Goal: Task Accomplishment & Management: Manage account settings

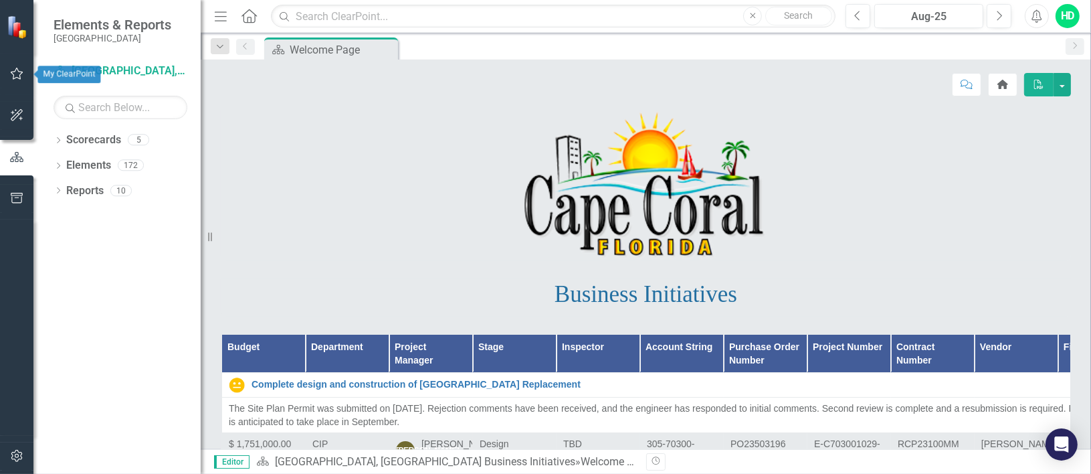
click at [16, 70] on icon "button" at bounding box center [17, 73] width 14 height 11
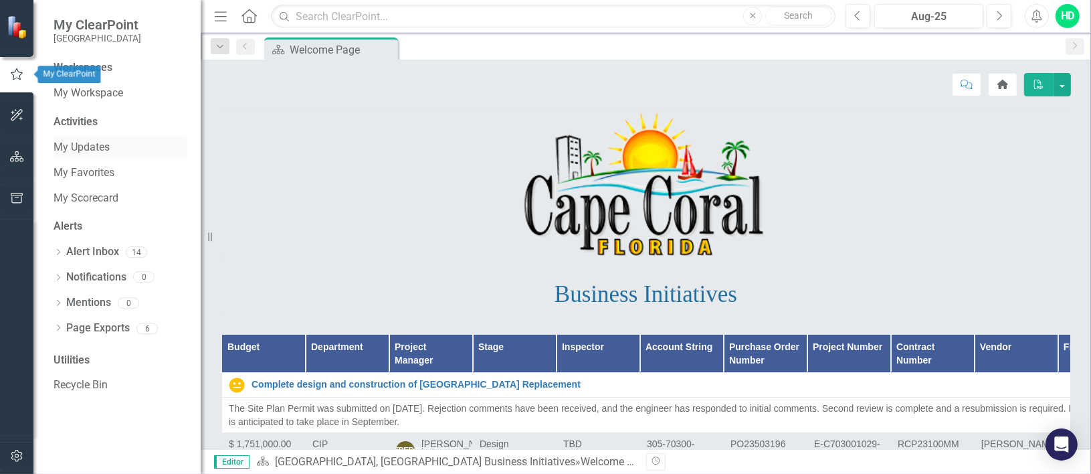
click at [92, 148] on link "My Updates" at bounding box center [121, 147] width 134 height 15
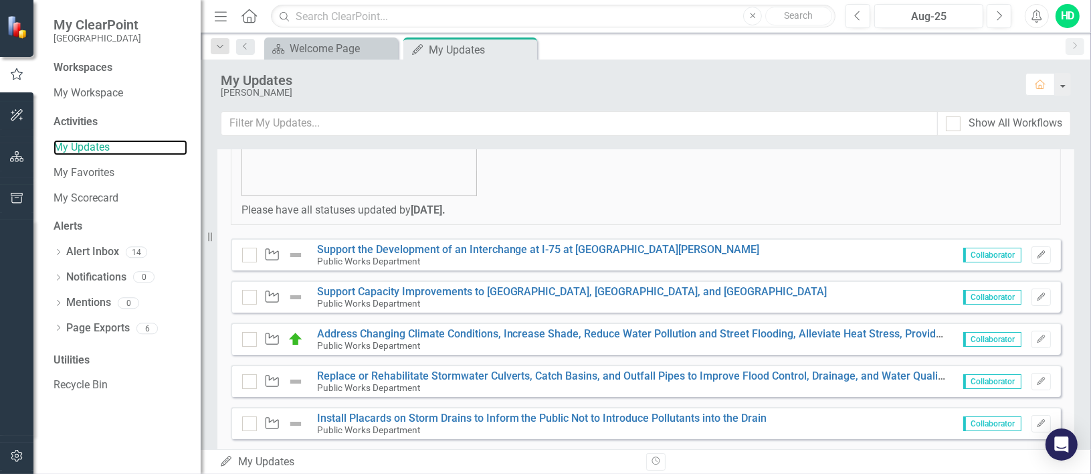
scroll to position [268, 0]
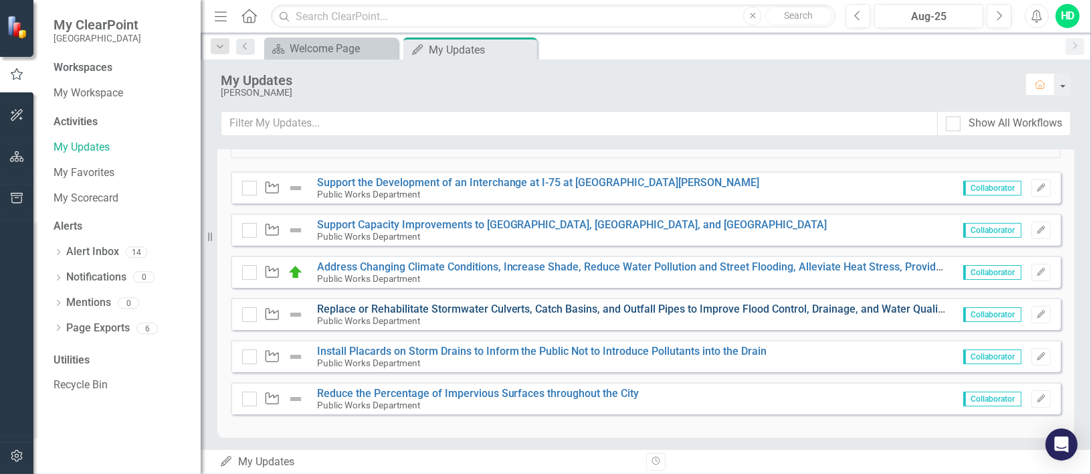
click at [451, 308] on link "Replace or Rehabilitate Stormwater Culverts, Catch Basins, and Outfall Pipes to…" at bounding box center [632, 308] width 630 height 13
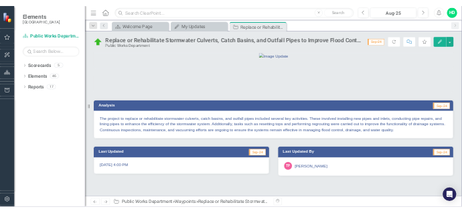
scroll to position [32, 0]
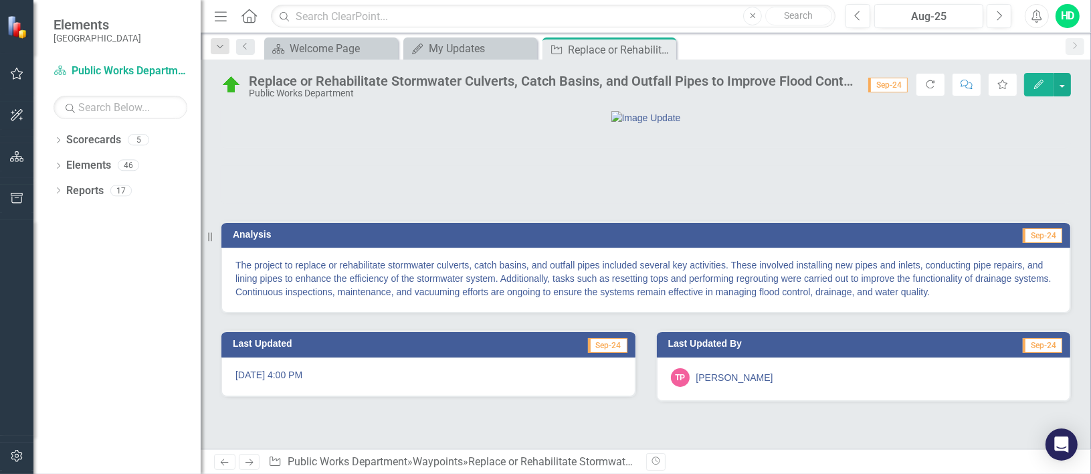
click at [891, 83] on span "Sep-24" at bounding box center [887, 85] width 39 height 15
click at [890, 86] on span "Sep-24" at bounding box center [887, 85] width 39 height 15
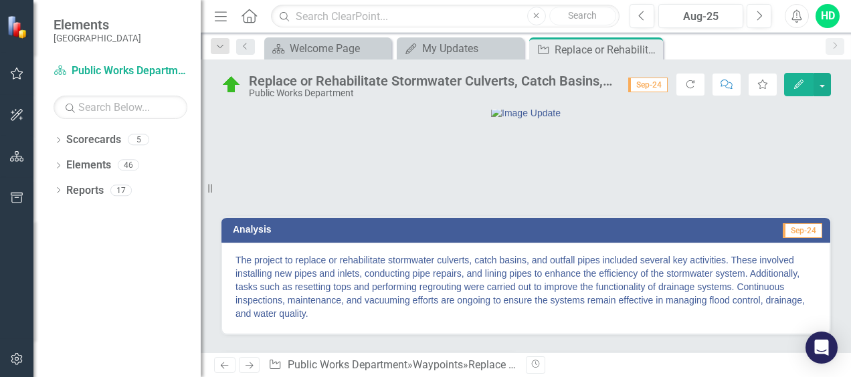
scroll to position [0, 0]
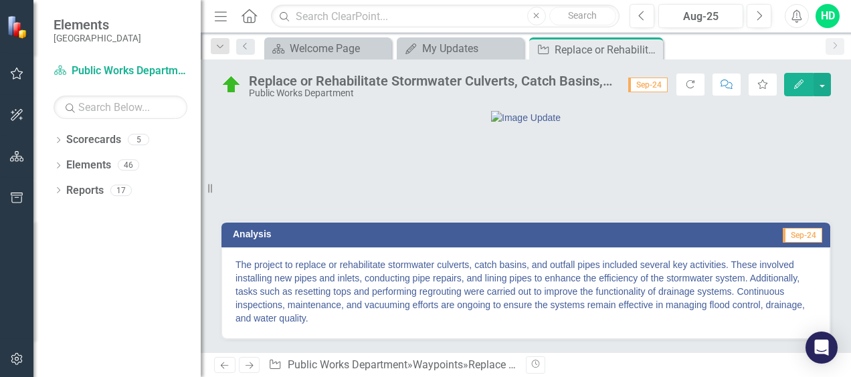
click at [802, 87] on icon "Edit" at bounding box center [799, 84] width 12 height 9
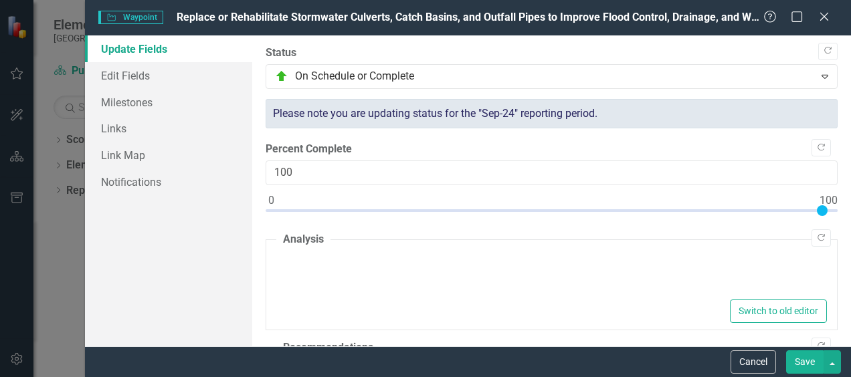
type textarea "<p>The project to replace or rehabilitate stormwater culverts, catch basins, an…"
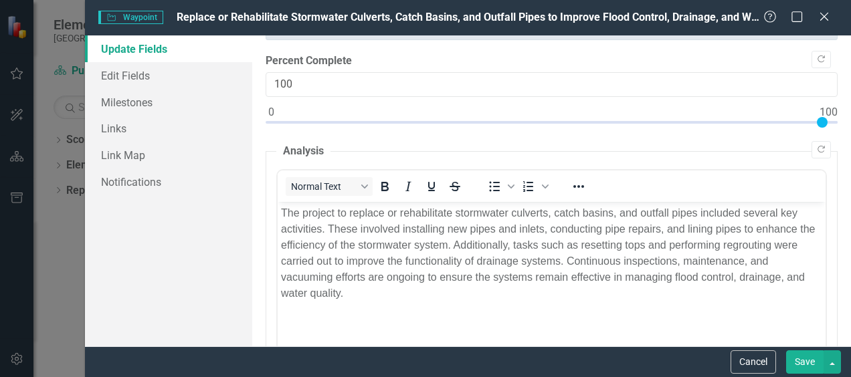
scroll to position [84, 0]
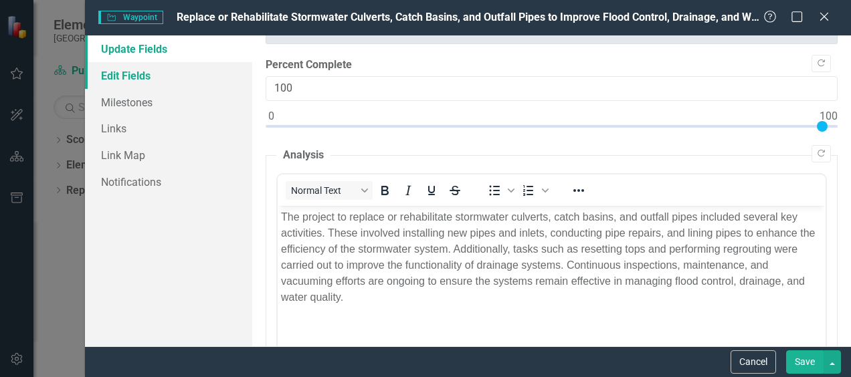
click at [119, 77] on link "Edit Fields" at bounding box center [168, 75] width 167 height 27
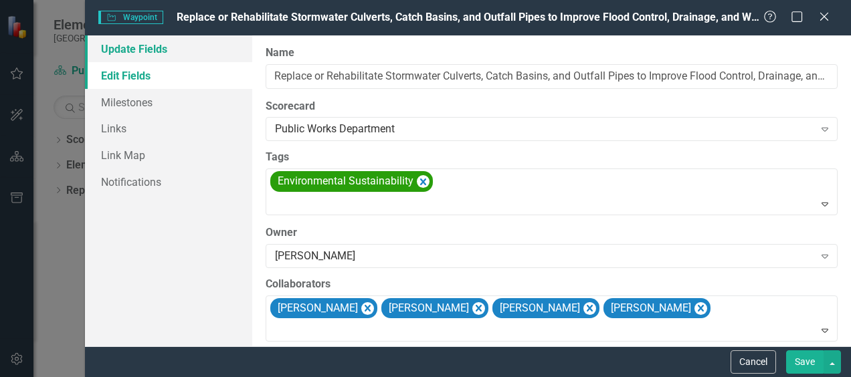
click at [129, 55] on link "Update Fields" at bounding box center [168, 48] width 167 height 27
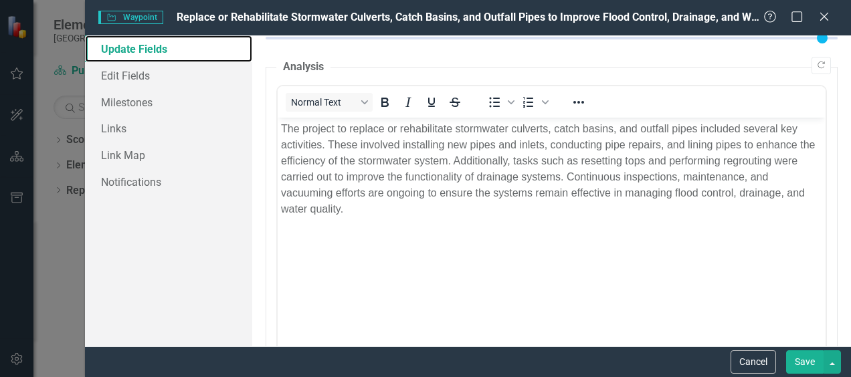
scroll to position [151, 0]
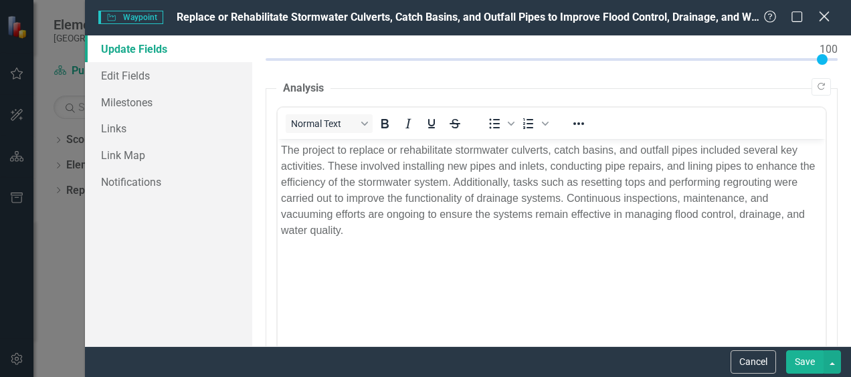
click at [820, 17] on icon "Close" at bounding box center [824, 16] width 17 height 13
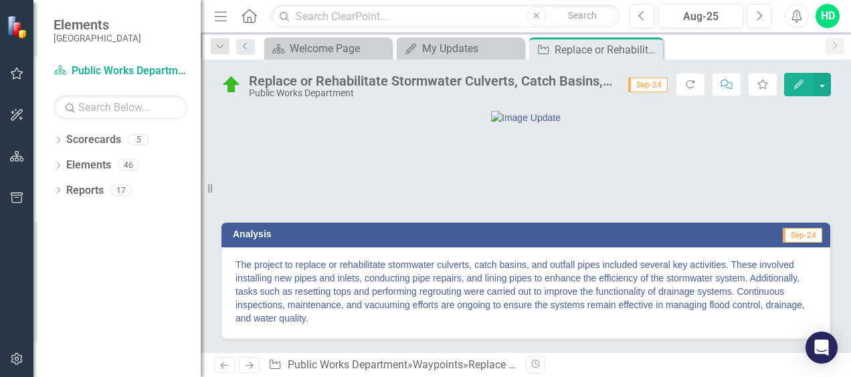
click at [19, 73] on icon "button" at bounding box center [17, 73] width 14 height 11
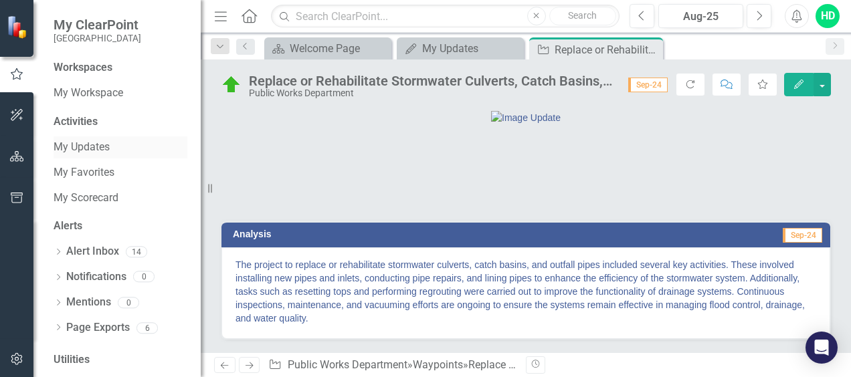
click at [82, 145] on link "My Updates" at bounding box center [121, 147] width 134 height 15
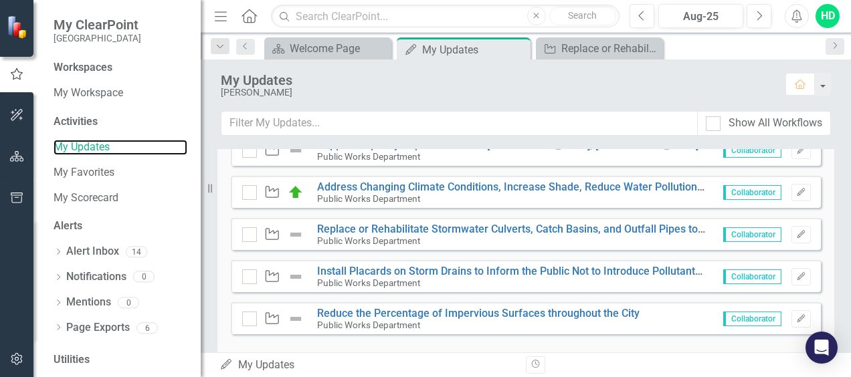
scroll to position [335, 0]
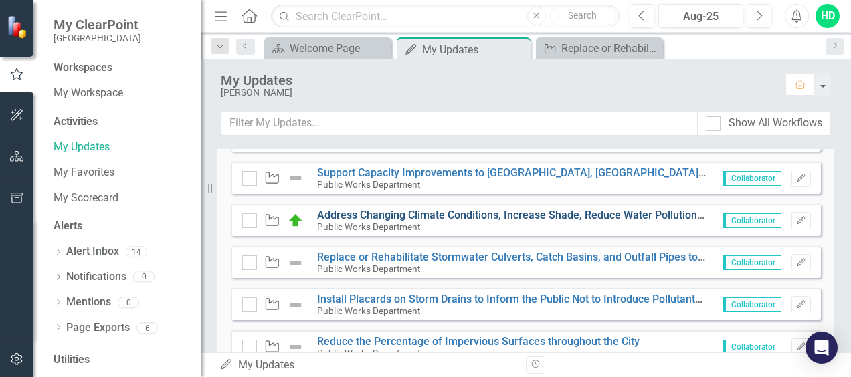
click at [393, 213] on link "Address Changing Climate Conditions, Increase Shade, Reduce Water Pollution and…" at bounding box center [757, 215] width 880 height 13
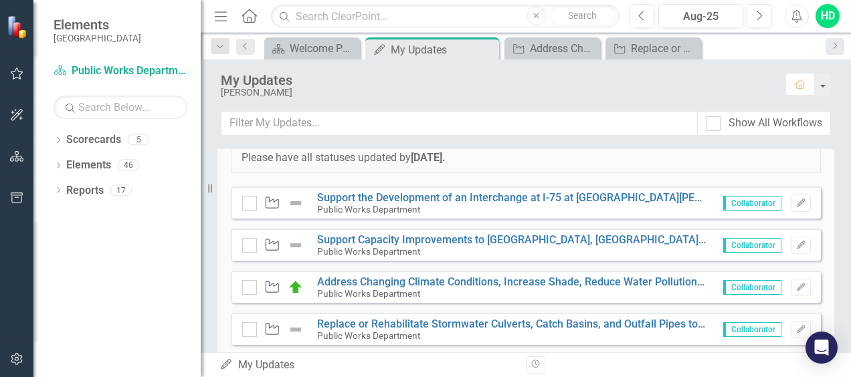
scroll to position [335, 0]
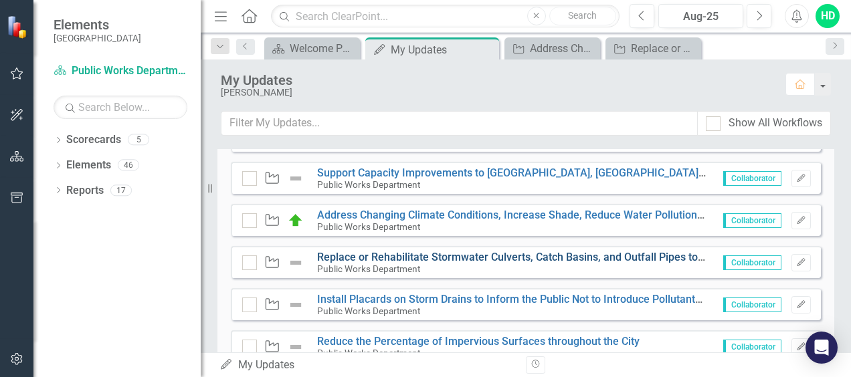
click at [450, 256] on link "Replace or Rehabilitate Stormwater Culverts, Catch Basins, and Outfall Pipes to…" at bounding box center [632, 257] width 630 height 13
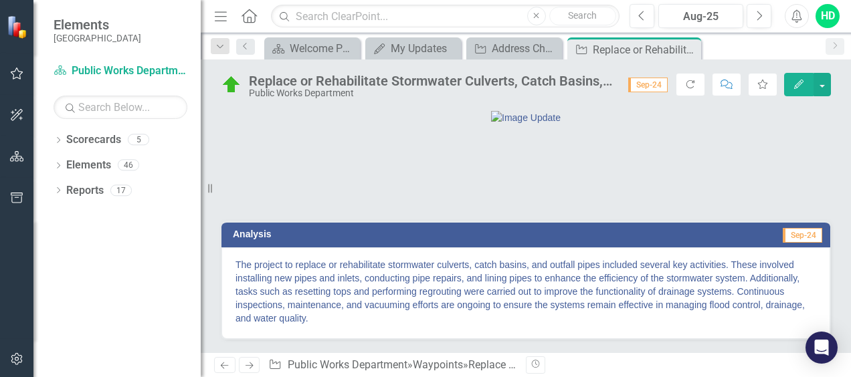
click at [652, 84] on span "Sep-24" at bounding box center [647, 85] width 39 height 15
click at [792, 84] on button "Edit" at bounding box center [798, 84] width 29 height 23
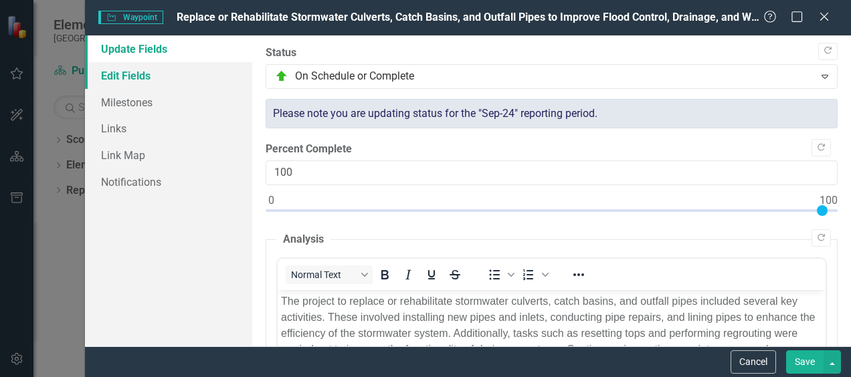
click at [150, 75] on link "Edit Fields" at bounding box center [168, 75] width 167 height 27
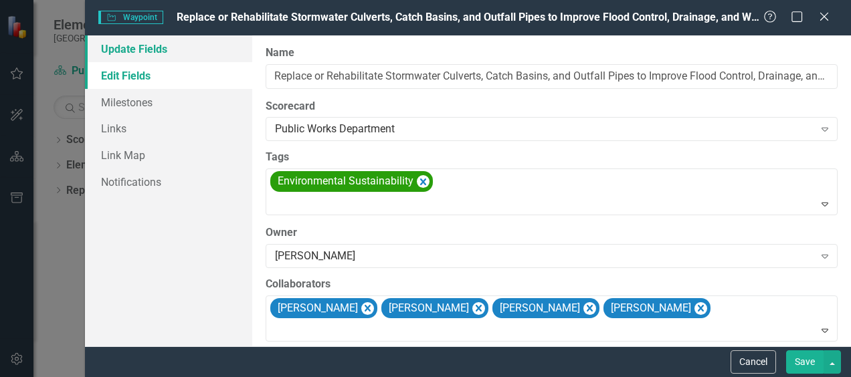
click at [123, 56] on link "Update Fields" at bounding box center [168, 48] width 167 height 27
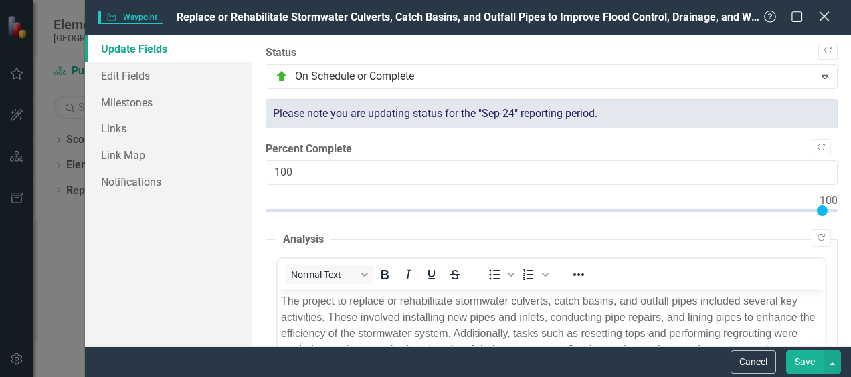
click at [827, 13] on icon at bounding box center [824, 16] width 10 height 10
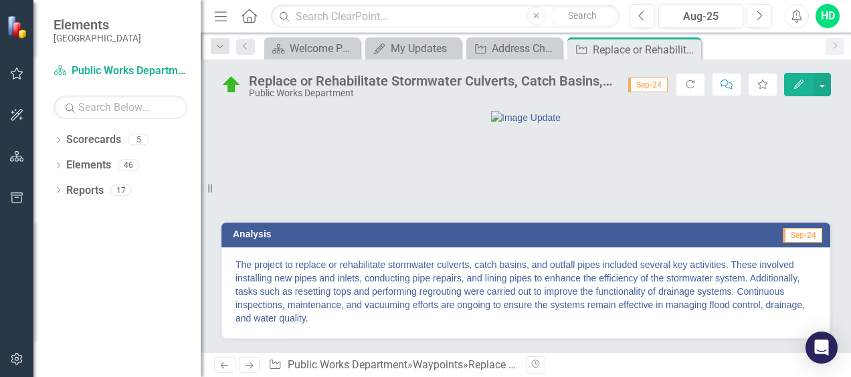
click at [653, 84] on span "Sep-24" at bounding box center [647, 85] width 39 height 15
click at [603, 87] on div "Replace or Rehabilitate Stormwater Culverts, Catch Basins, and Outfall Pipes to…" at bounding box center [432, 81] width 366 height 15
click at [642, 87] on span "Sep-24" at bounding box center [647, 85] width 39 height 15
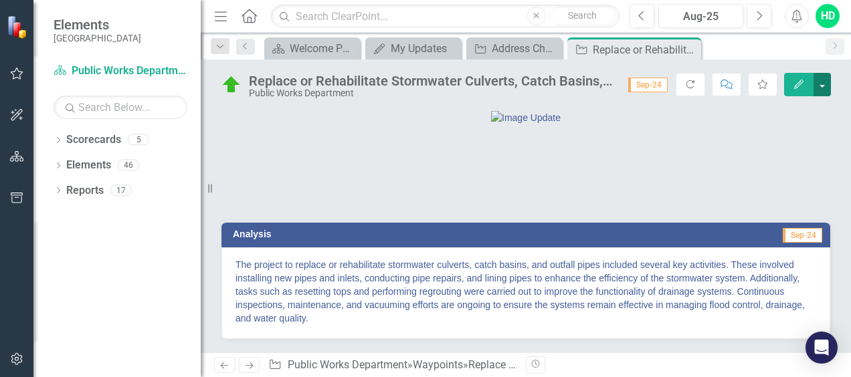
click at [824, 88] on button "button" at bounding box center [822, 84] width 17 height 23
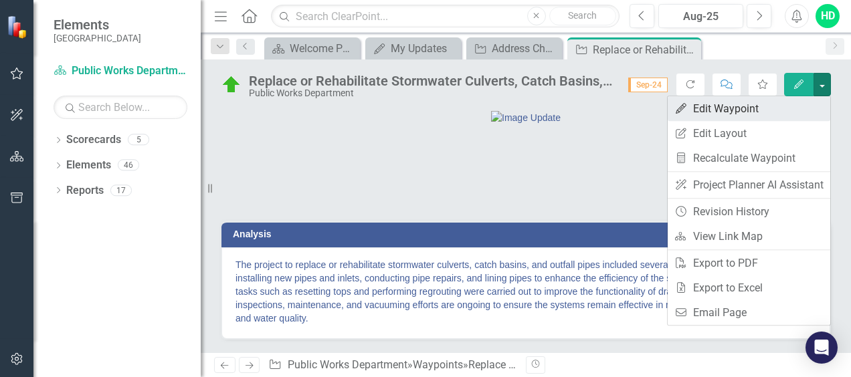
click at [727, 111] on link "Edit Edit Waypoint" at bounding box center [749, 108] width 163 height 25
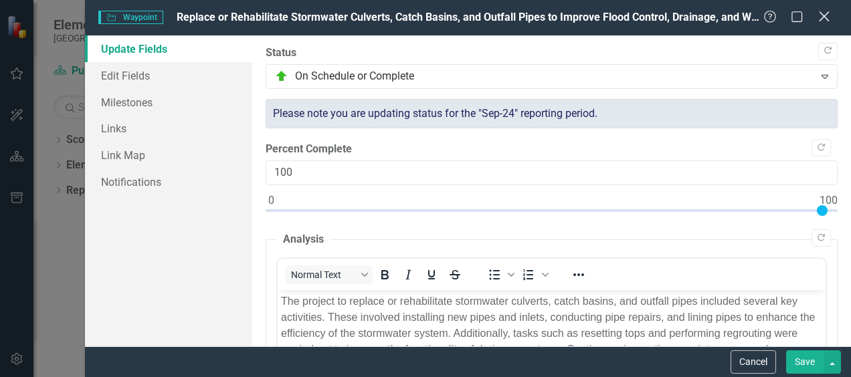
click at [822, 14] on icon "Close" at bounding box center [824, 16] width 17 height 13
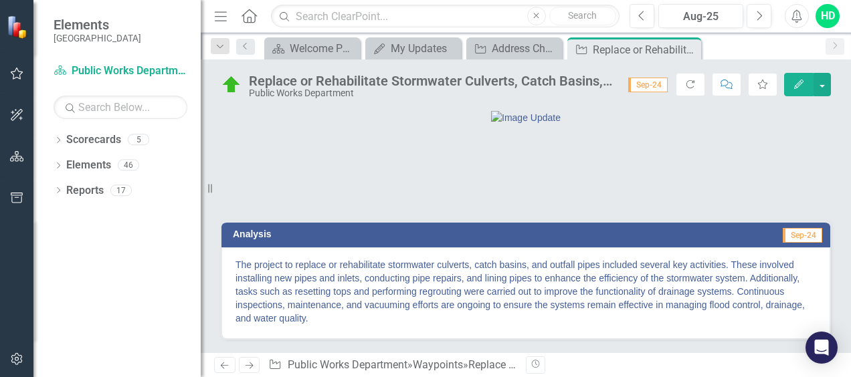
click at [645, 84] on span "Sep-24" at bounding box center [647, 85] width 39 height 15
click at [641, 87] on span "Sep-24" at bounding box center [647, 85] width 39 height 15
click at [650, 82] on span "Sep-24" at bounding box center [647, 85] width 39 height 15
click at [656, 86] on span "Sep-24" at bounding box center [647, 85] width 39 height 15
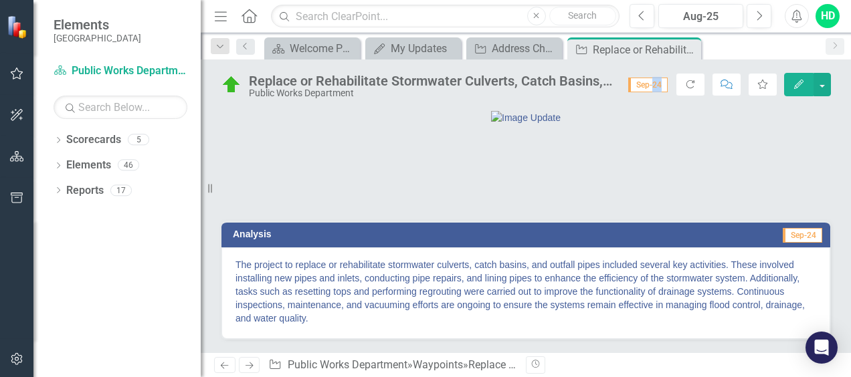
click at [656, 86] on span "Sep-24" at bounding box center [647, 85] width 39 height 15
drag, startPoint x: 656, startPoint y: 86, endPoint x: 645, endPoint y: 86, distance: 10.7
drag, startPoint x: 645, startPoint y: 86, endPoint x: 586, endPoint y: 116, distance: 66.1
click at [561, 116] on img at bounding box center [526, 117] width 70 height 13
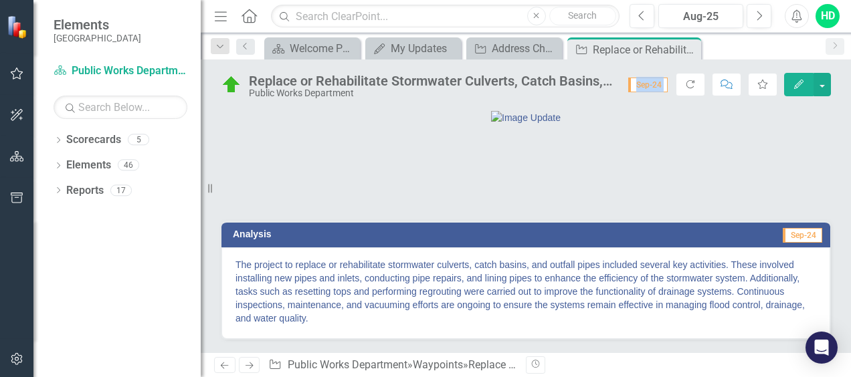
click at [795, 83] on icon "Edit" at bounding box center [799, 84] width 12 height 9
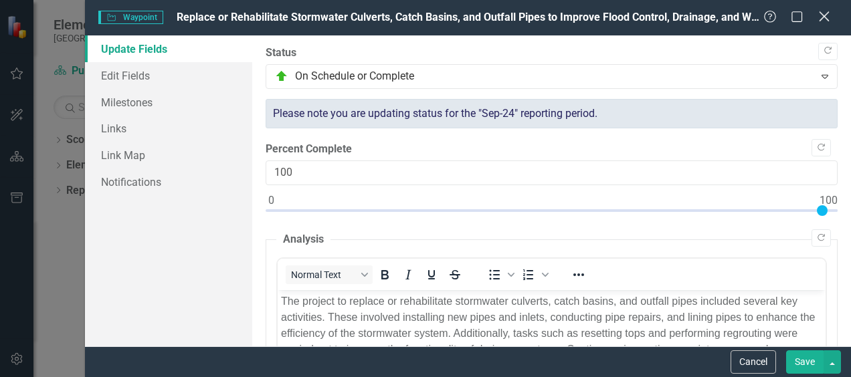
click at [827, 23] on div "Close" at bounding box center [824, 18] width 17 height 18
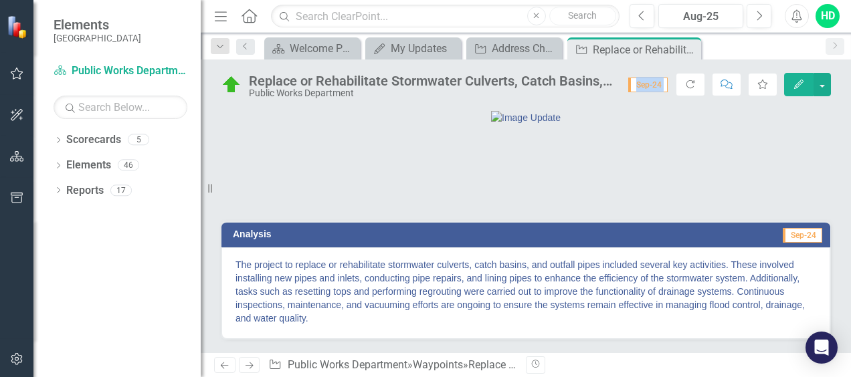
click at [804, 82] on icon "Edit" at bounding box center [799, 84] width 12 height 9
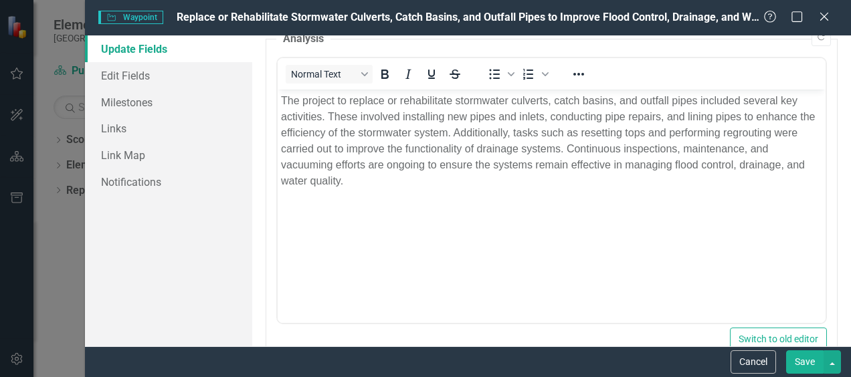
scroll to position [134, 0]
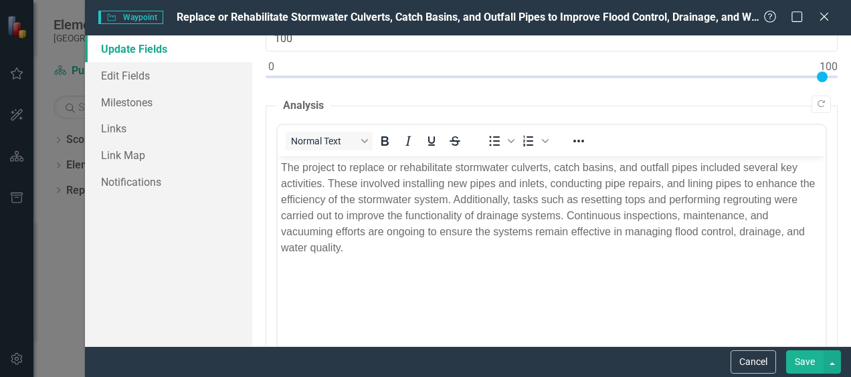
click at [295, 180] on p "The project to replace or rehabilitate stormwater culverts, catch basins, and o…" at bounding box center [551, 207] width 541 height 96
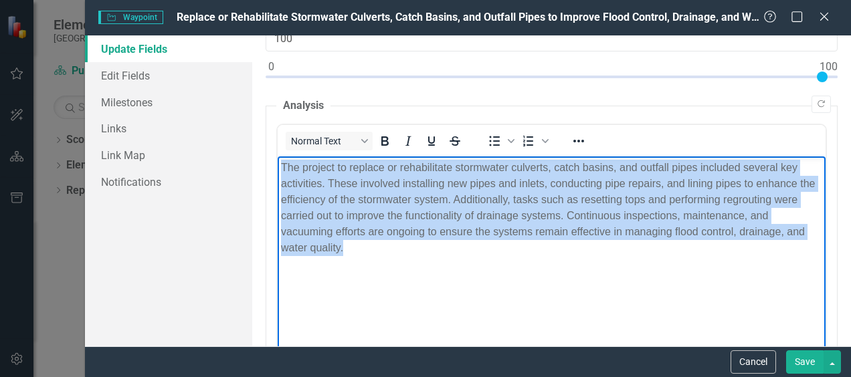
drag, startPoint x: 281, startPoint y: 166, endPoint x: 456, endPoint y: 270, distance: 203.4
click at [456, 270] on body "The project to replace or rehabilitate stormwater culverts, catch basins, and o…" at bounding box center [552, 256] width 548 height 201
paste body "Rich Text Area. Press ALT-0 for help."
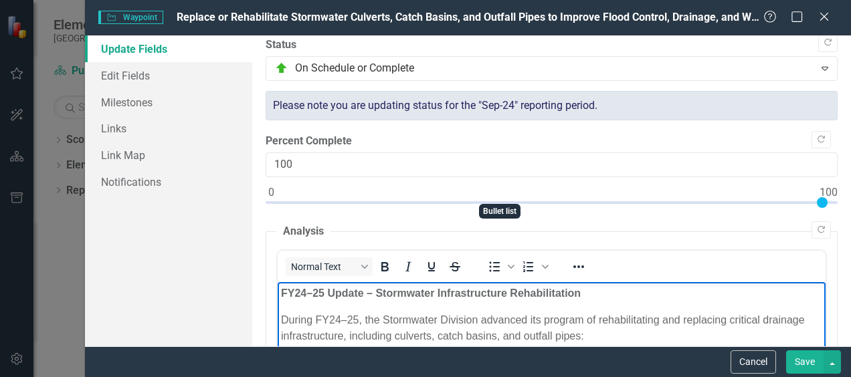
scroll to position [0, 0]
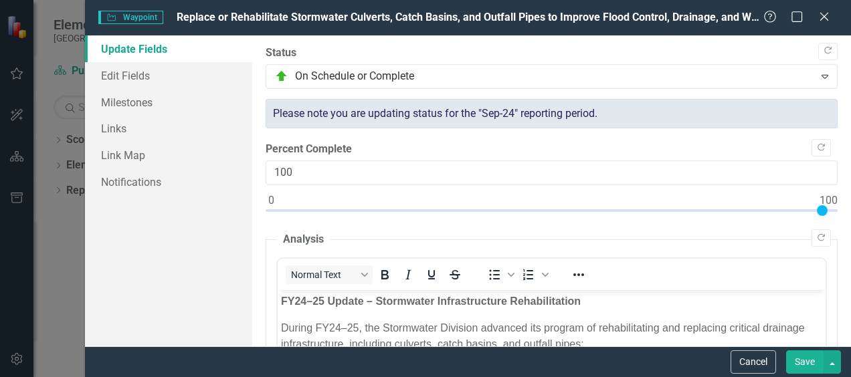
click at [808, 349] on div "Cancel Save" at bounding box center [468, 362] width 766 height 31
click at [807, 359] on button "Save" at bounding box center [804, 362] width 37 height 23
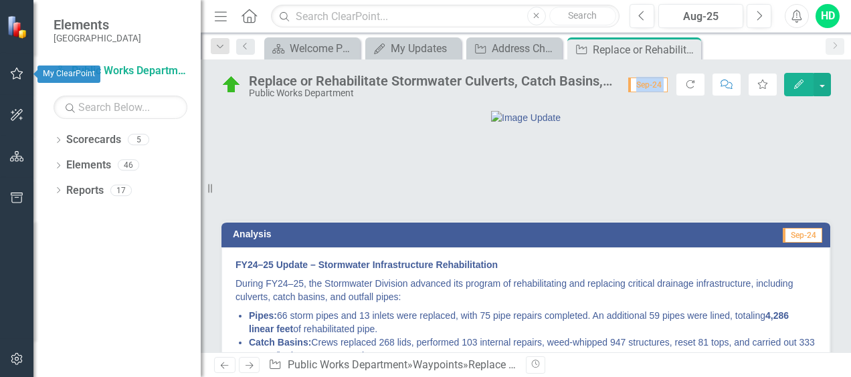
click at [18, 78] on icon "button" at bounding box center [17, 74] width 13 height 12
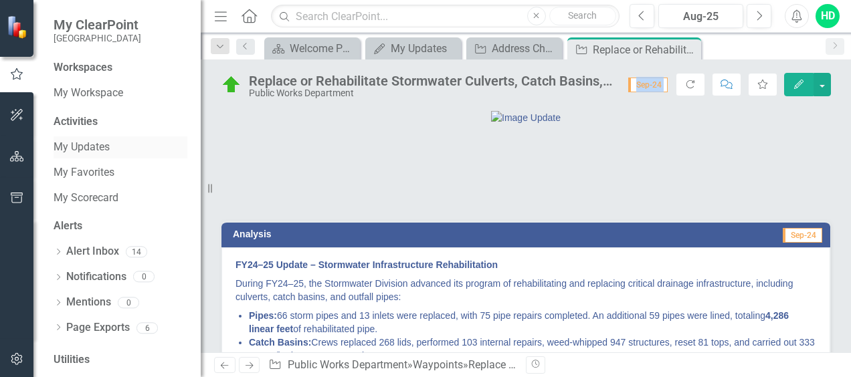
click at [84, 146] on link "My Updates" at bounding box center [121, 147] width 134 height 15
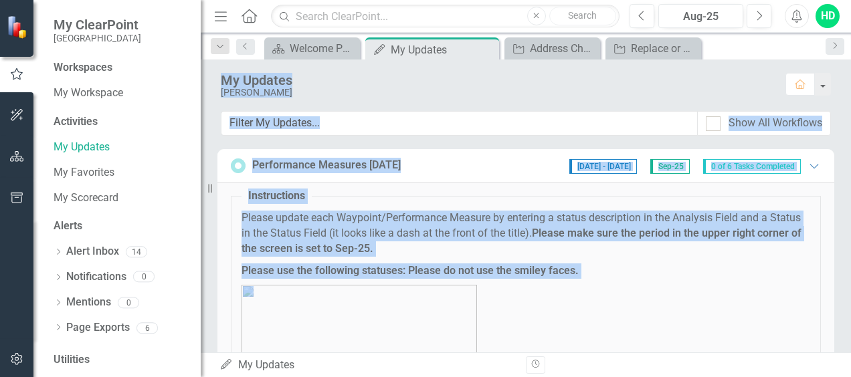
click at [642, 302] on p at bounding box center [526, 348] width 569 height 126
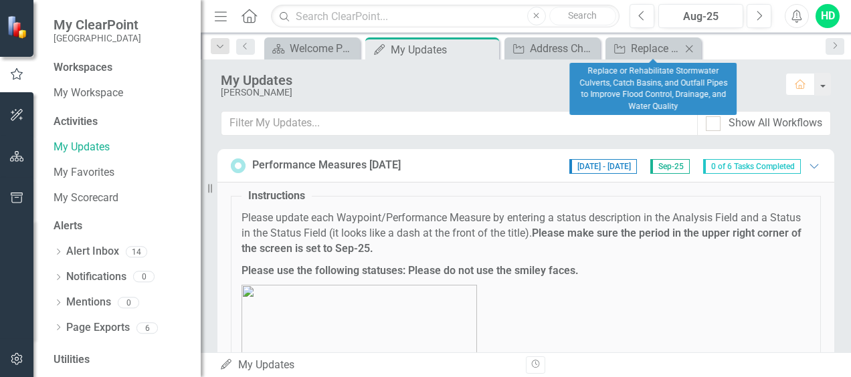
click at [687, 49] on icon "Close" at bounding box center [688, 48] width 13 height 11
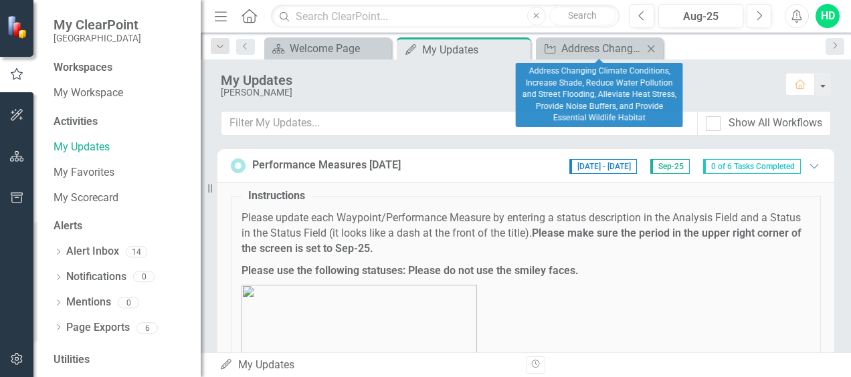
click at [655, 46] on icon "Close" at bounding box center [650, 48] width 13 height 11
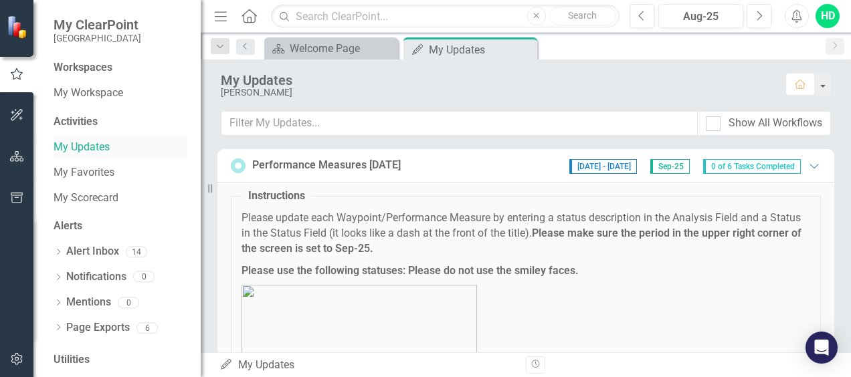
click at [90, 150] on link "My Updates" at bounding box center [121, 147] width 134 height 15
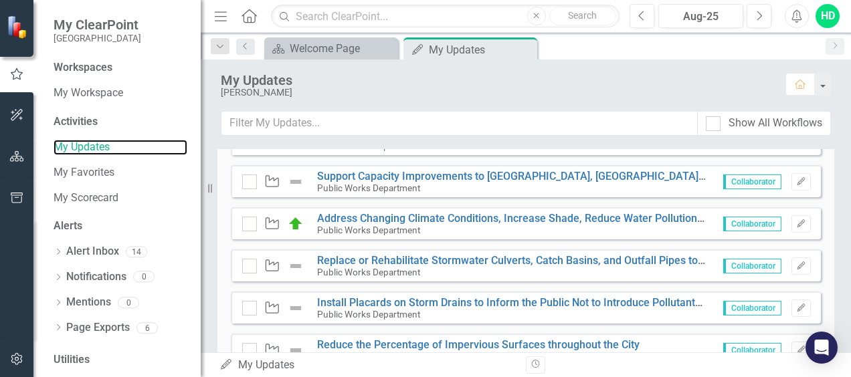
scroll to position [335, 0]
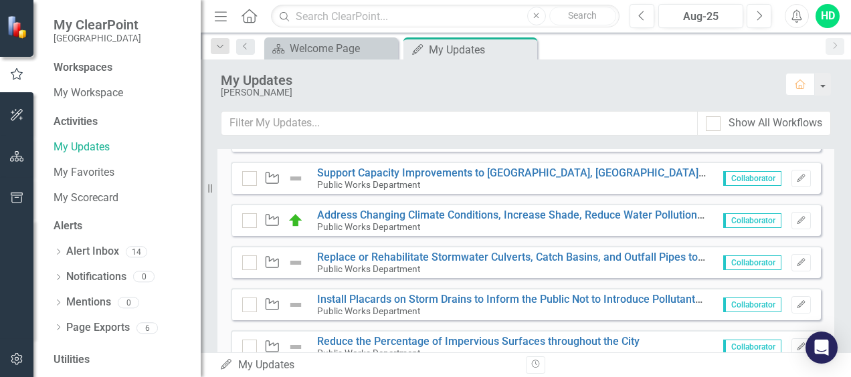
click at [296, 262] on img at bounding box center [296, 263] width 16 height 16
click at [797, 258] on icon "button" at bounding box center [801, 262] width 8 height 8
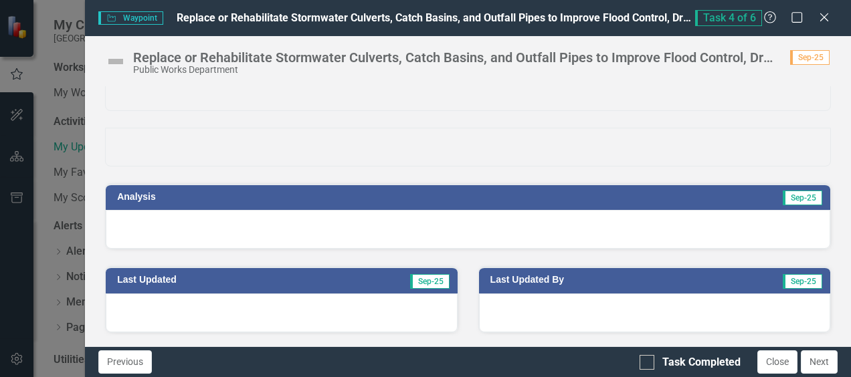
scroll to position [0, 0]
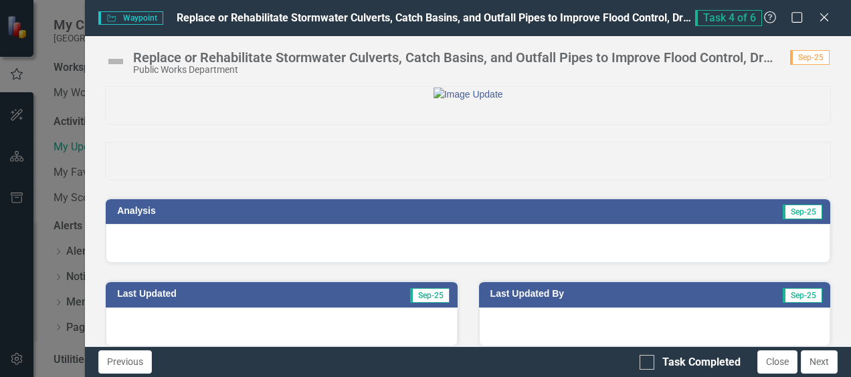
click at [111, 60] on img at bounding box center [115, 61] width 21 height 21
click at [115, 62] on img at bounding box center [115, 61] width 21 height 21
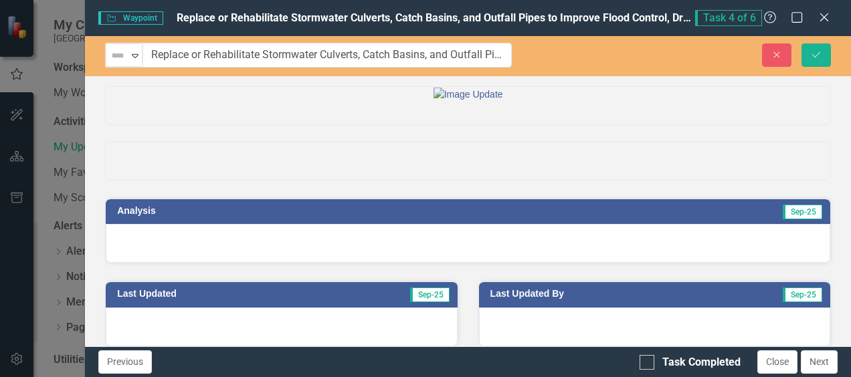
click at [115, 62] on img at bounding box center [118, 55] width 16 height 16
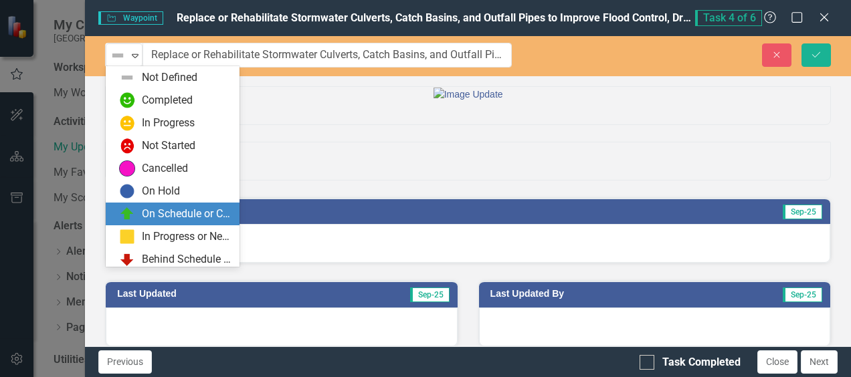
click at [183, 218] on div "On Schedule or Complete" at bounding box center [187, 214] width 90 height 15
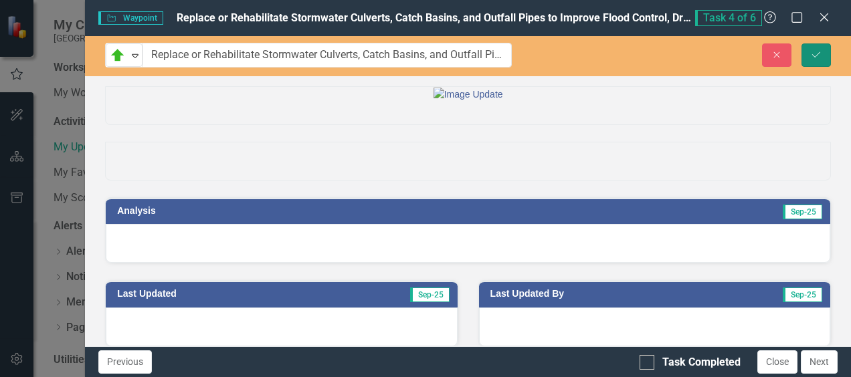
click at [818, 58] on icon "Save" at bounding box center [816, 54] width 12 height 9
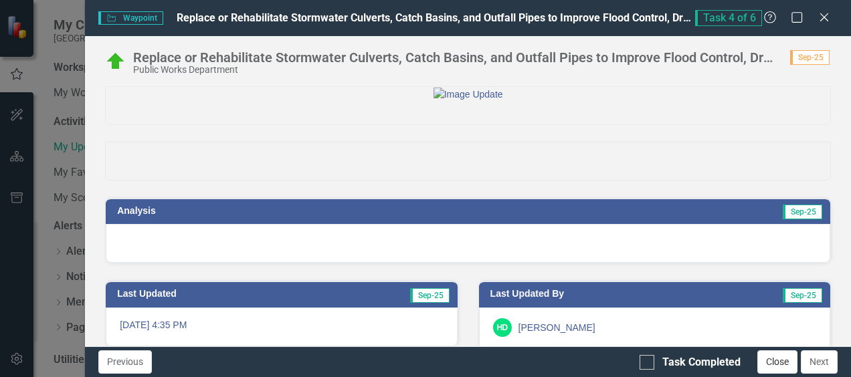
click at [785, 363] on button "Close" at bounding box center [777, 362] width 40 height 23
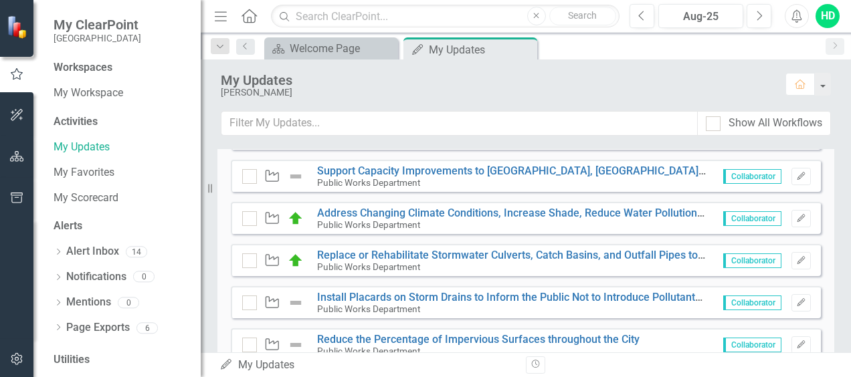
scroll to position [335, 0]
